Goal: Task Accomplishment & Management: Manage account settings

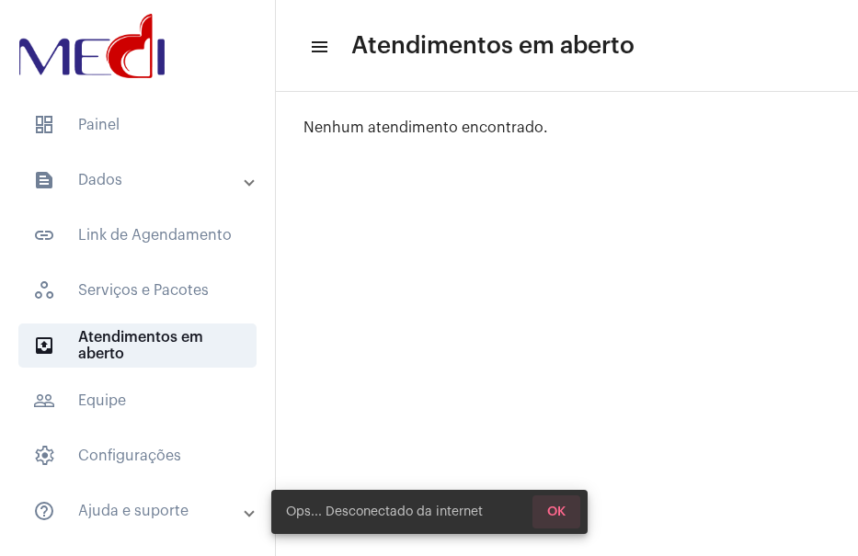
click at [566, 505] on button "OK" at bounding box center [556, 512] width 48 height 33
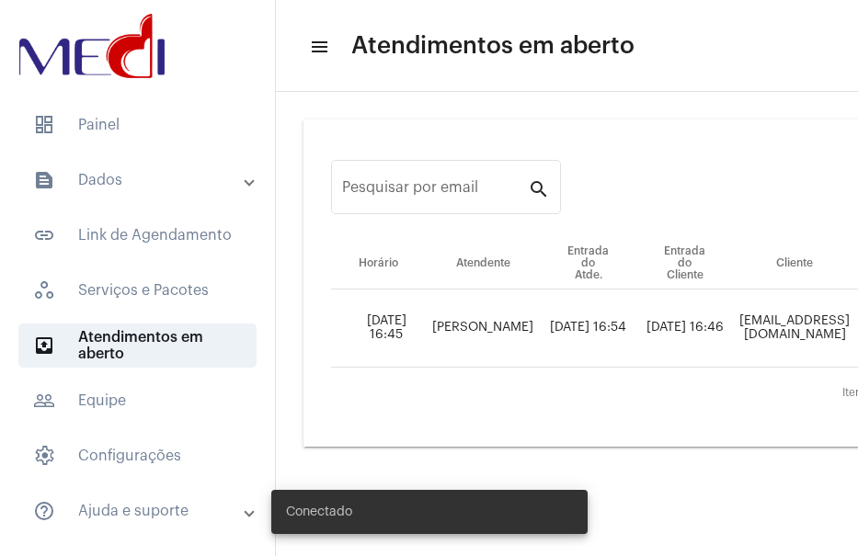
drag, startPoint x: 538, startPoint y: 546, endPoint x: 698, endPoint y: 542, distance: 160.1
click at [698, 542] on body "dashboard Painel text_snippet_outlined Dados text_snippet_outlined Relatórios h…" at bounding box center [429, 278] width 858 height 556
